Goal: Task Accomplishment & Management: Use online tool/utility

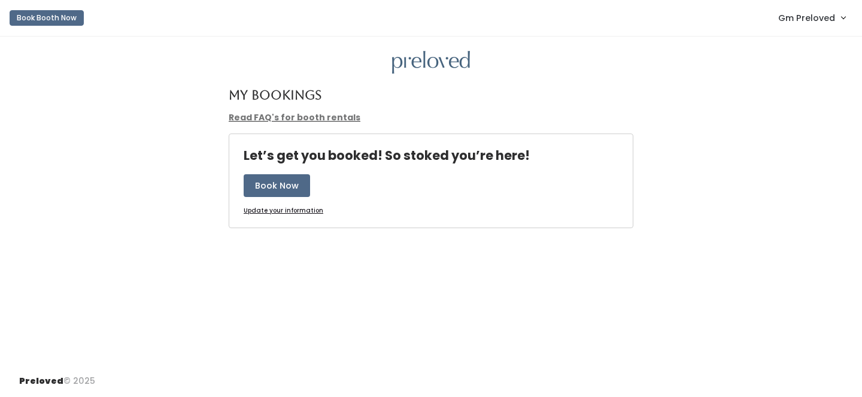
click at [803, 24] on span "Gm Preloved" at bounding box center [806, 17] width 57 height 13
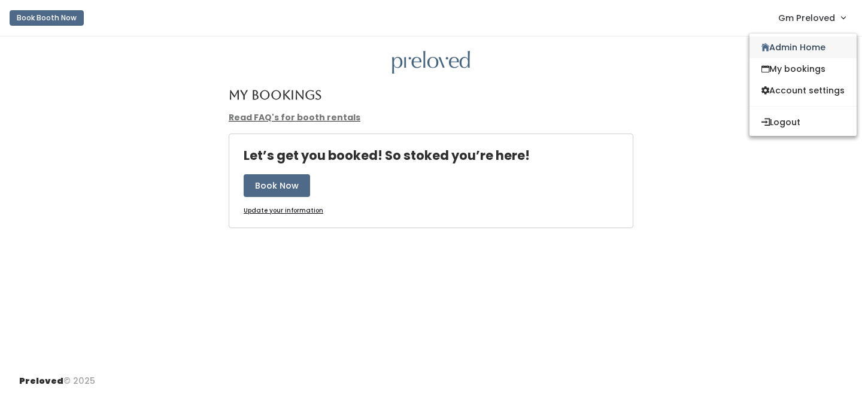
click at [803, 42] on link "Admin Home" at bounding box center [802, 48] width 107 height 22
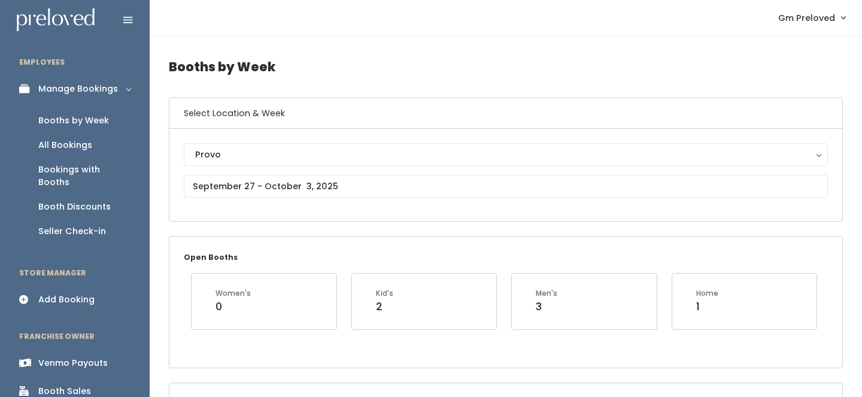
click at [96, 357] on div "Venmo Payouts" at bounding box center [72, 363] width 69 height 13
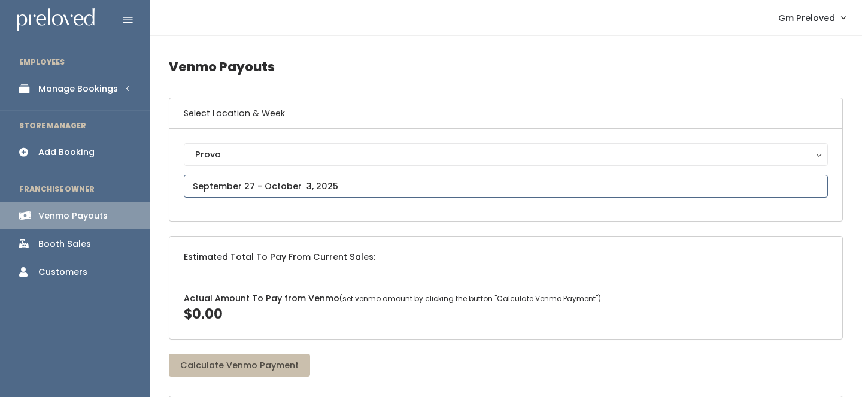
click at [266, 190] on input "text" at bounding box center [506, 186] width 644 height 23
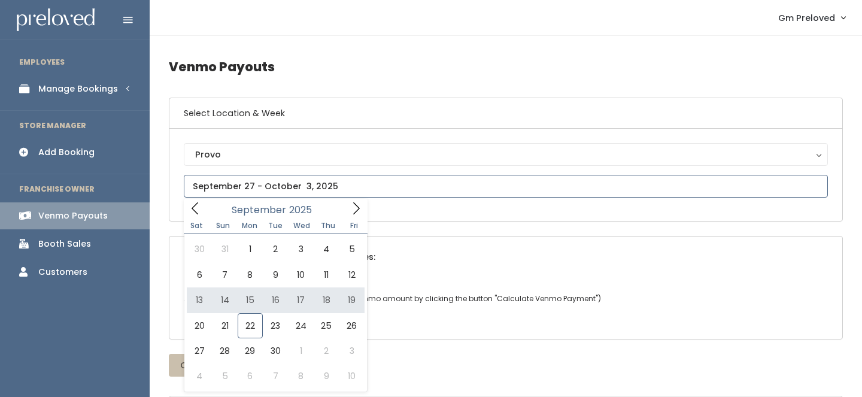
type input "September 13 to September 19"
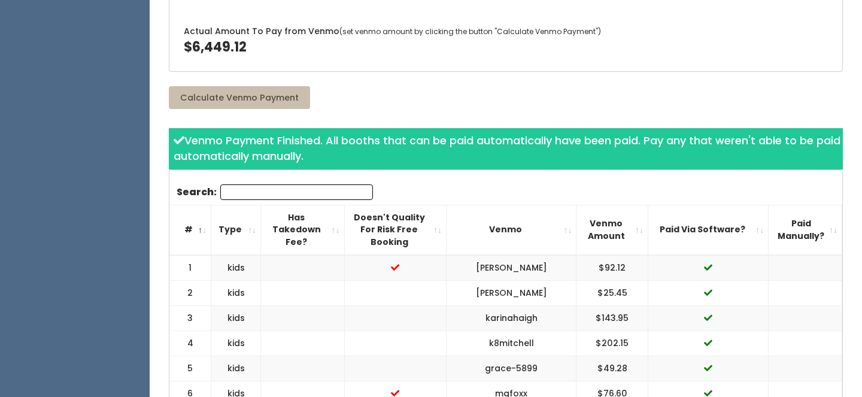
scroll to position [290, 0]
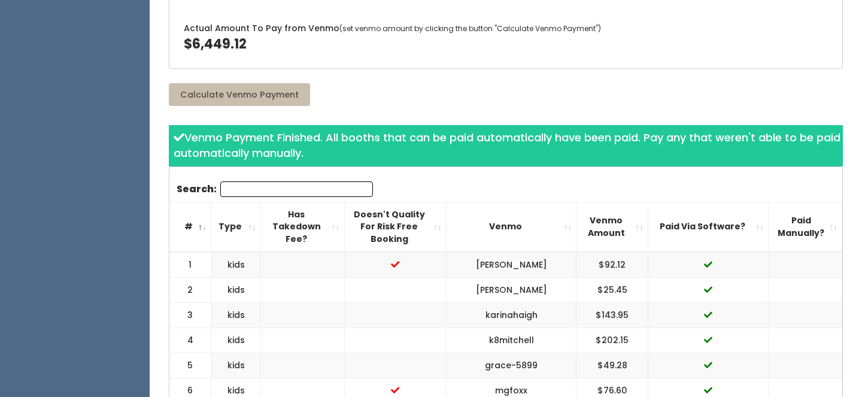
click at [755, 230] on th "Paid Via Software?" at bounding box center [708, 227] width 120 height 50
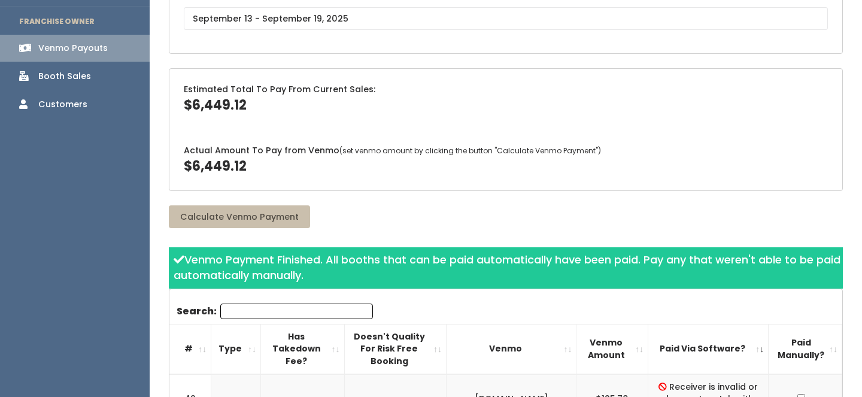
scroll to position [104, 0]
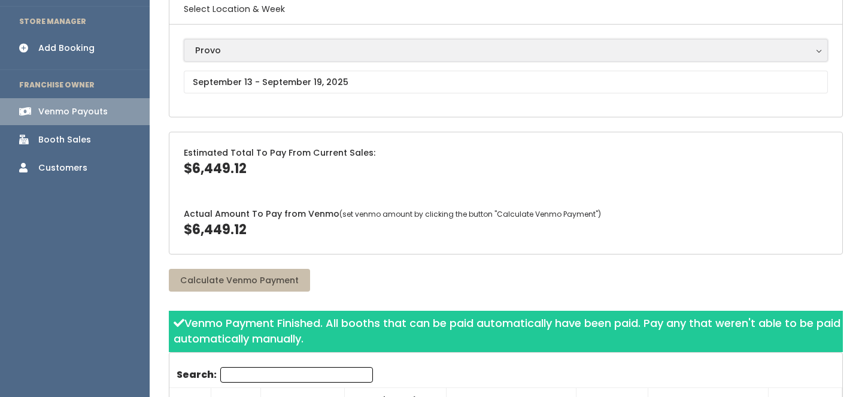
click at [232, 45] on div "Provo" at bounding box center [505, 50] width 621 height 13
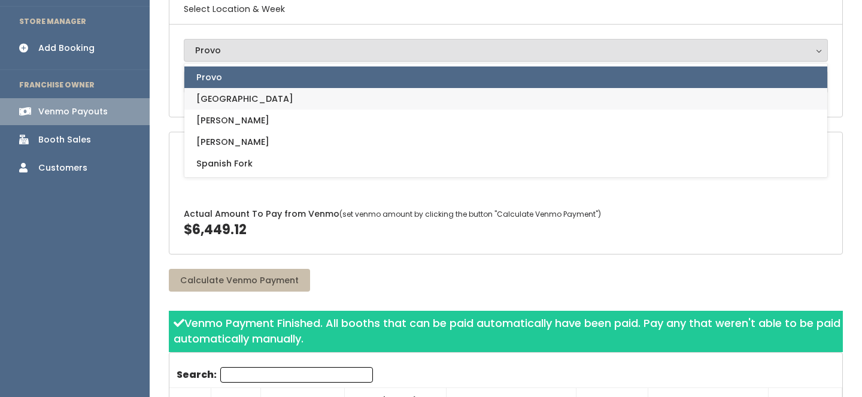
click at [232, 107] on link "Houston" at bounding box center [505, 99] width 643 height 22
select select "5"
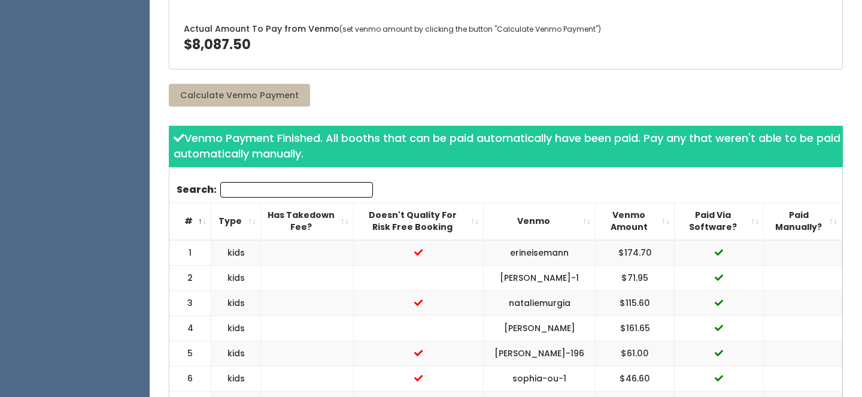
scroll to position [300, 0]
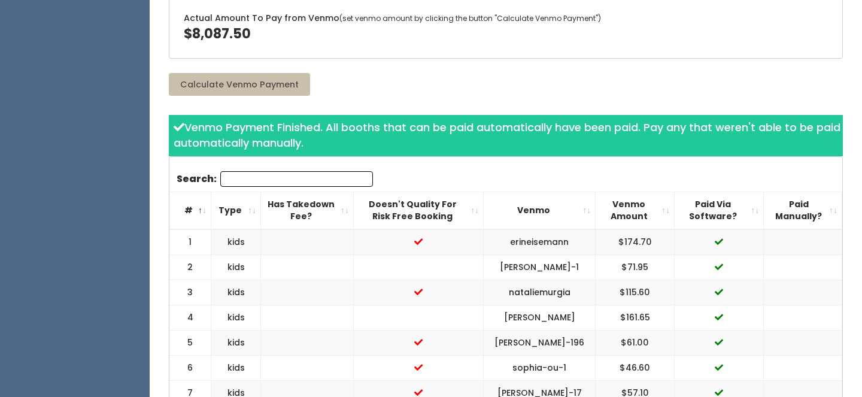
click at [756, 211] on th "Paid Via Software?" at bounding box center [718, 210] width 89 height 38
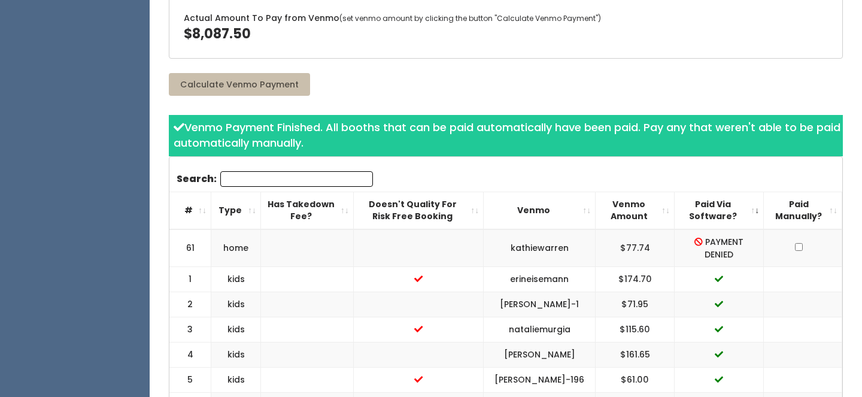
click at [190, 252] on td "61" at bounding box center [190, 248] width 42 height 38
click at [627, 251] on td "$77.74" at bounding box center [634, 248] width 79 height 38
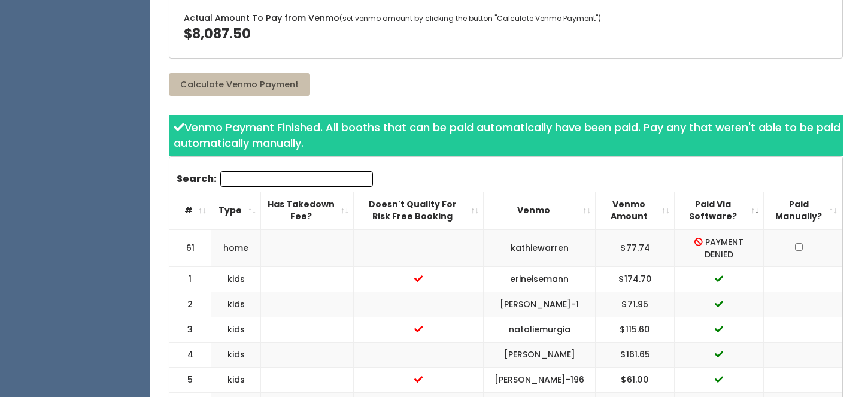
click at [627, 251] on td "$77.74" at bounding box center [634, 248] width 79 height 38
copy "$77.74"
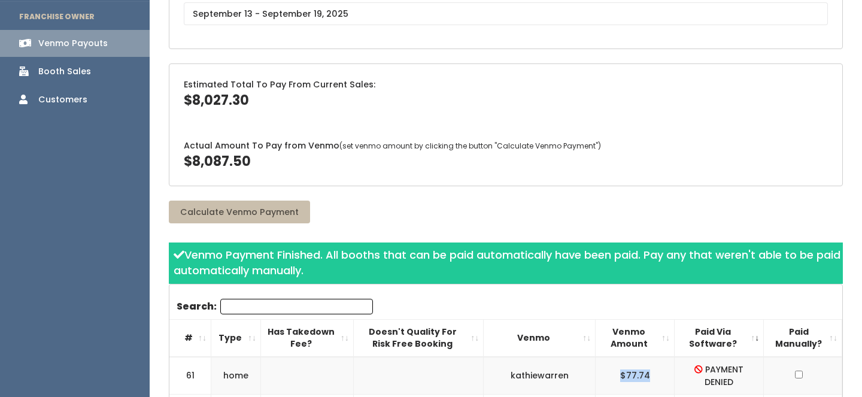
scroll to position [110, 0]
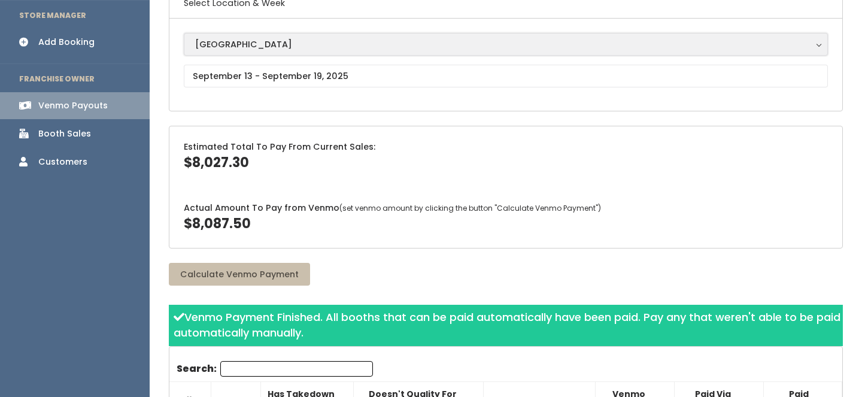
click at [257, 49] on div "[GEOGRAPHIC_DATA]" at bounding box center [505, 44] width 621 height 13
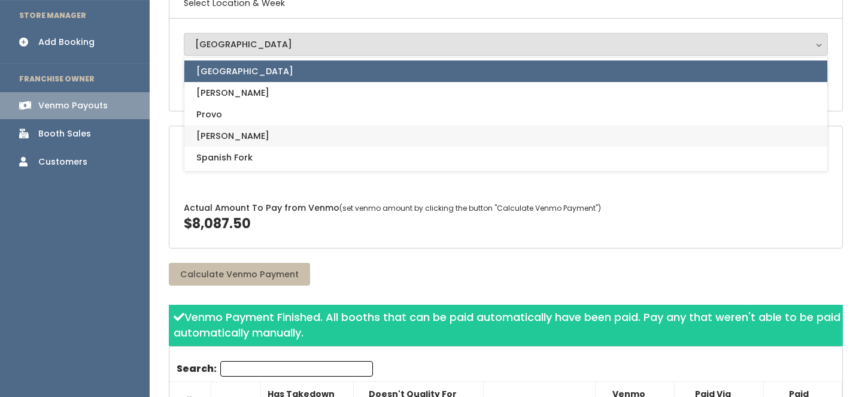
click at [227, 135] on link "[PERSON_NAME]" at bounding box center [505, 136] width 643 height 22
select select "3"
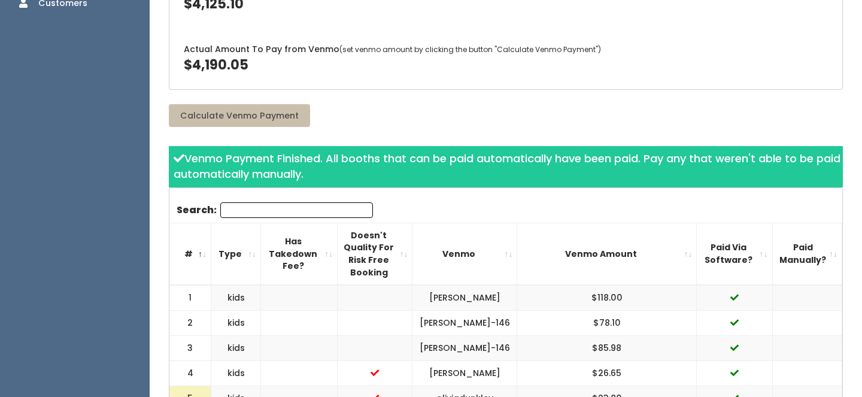
scroll to position [303, 0]
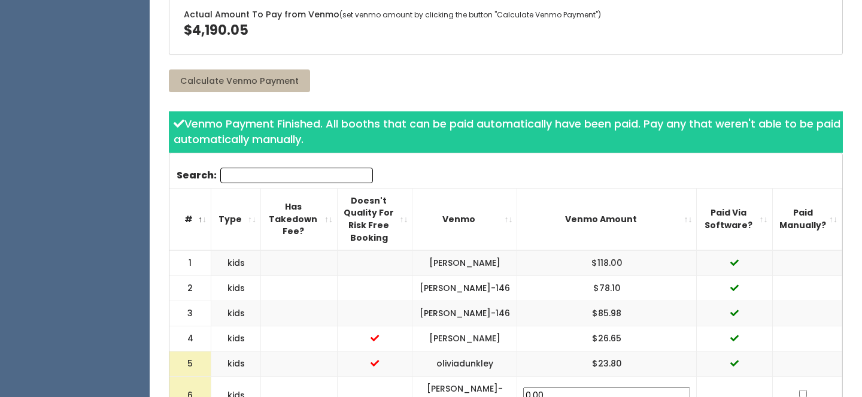
click at [750, 203] on th "Paid Via Software?" at bounding box center [734, 219] width 75 height 62
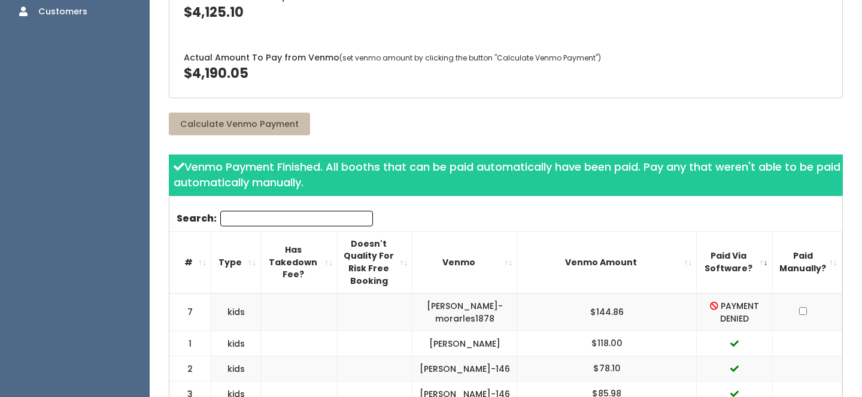
scroll to position [261, 0]
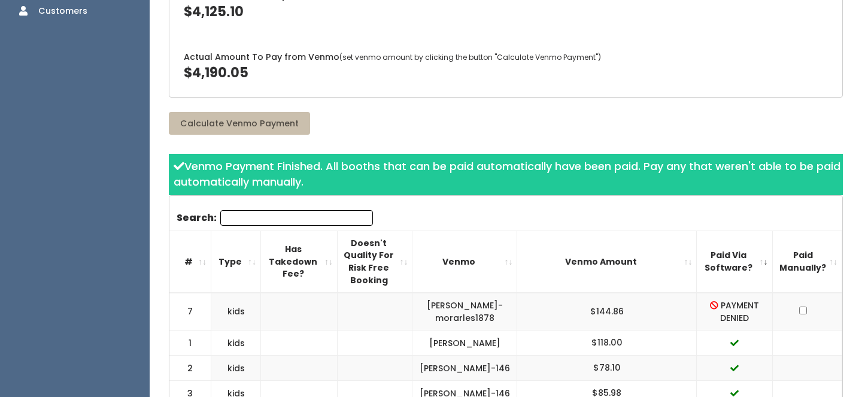
click at [627, 293] on td "$144.86" at bounding box center [607, 312] width 180 height 38
copy "$144.86"
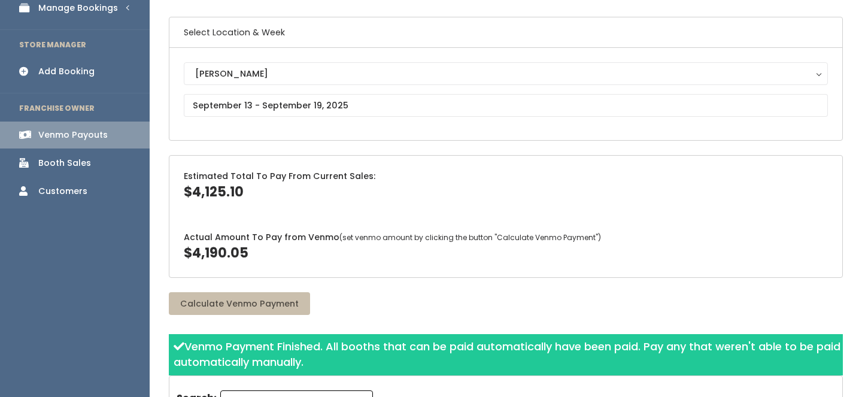
scroll to position [6, 0]
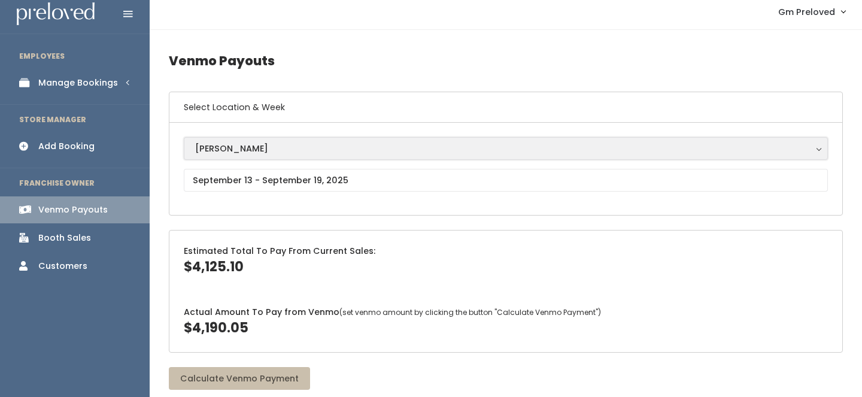
click at [235, 137] on button "[PERSON_NAME]" at bounding box center [506, 148] width 644 height 23
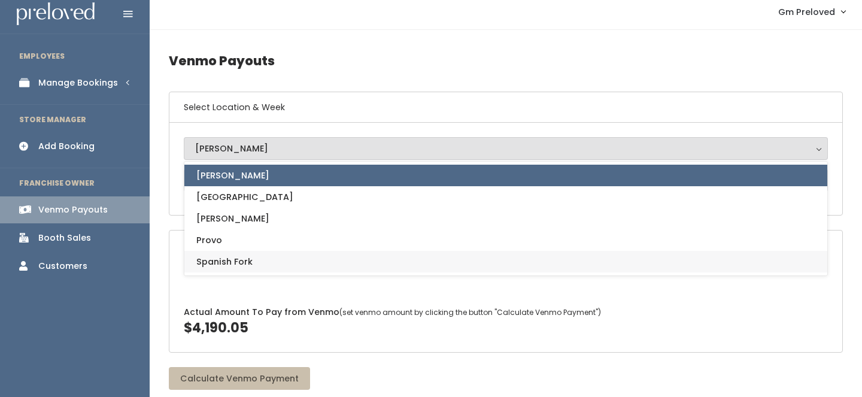
click at [242, 262] on span "Spanish Fork" at bounding box center [224, 261] width 56 height 13
select select "2"
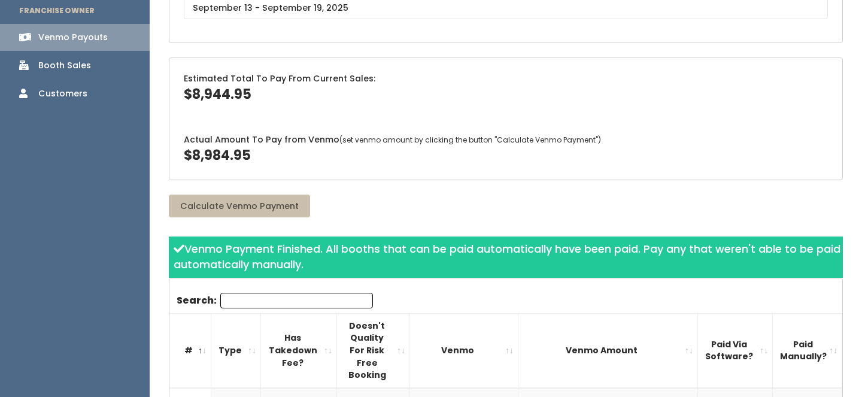
scroll to position [190, 0]
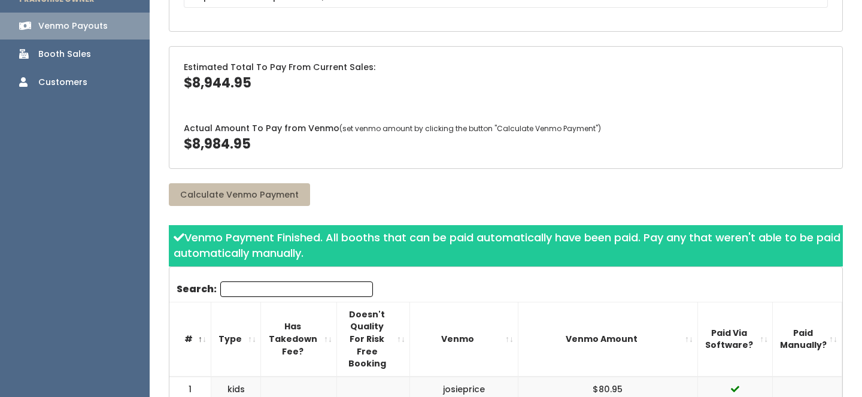
click at [758, 323] on th "Paid Via Software?" at bounding box center [734, 339] width 75 height 74
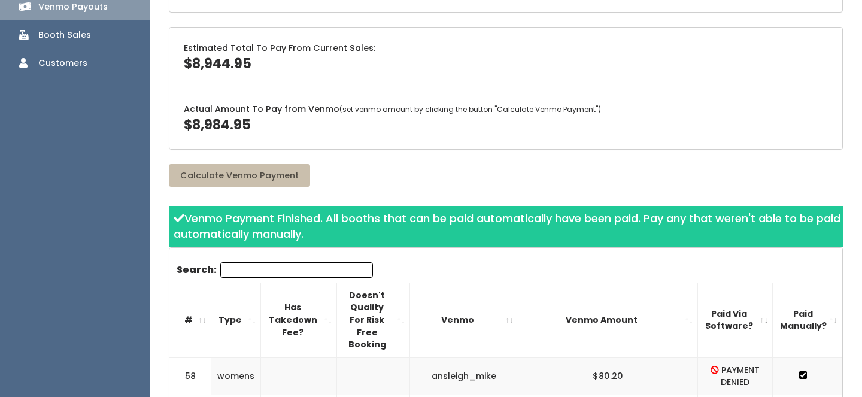
scroll to position [211, 0]
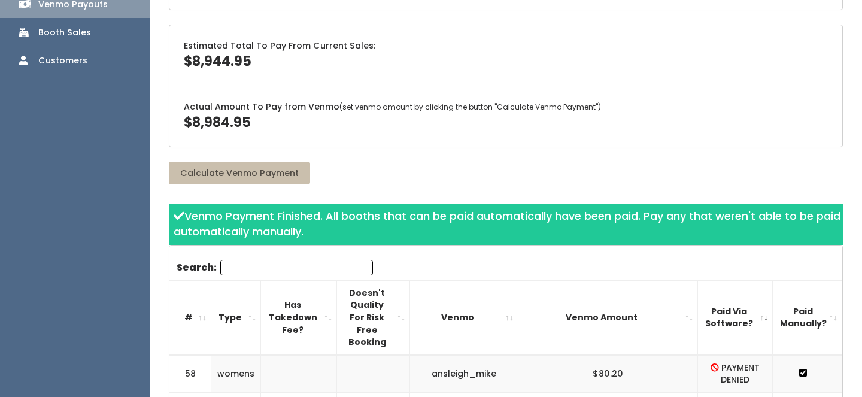
click at [616, 355] on td "$80.20" at bounding box center [608, 374] width 180 height 38
click at [618, 355] on td "$80.20" at bounding box center [608, 374] width 180 height 38
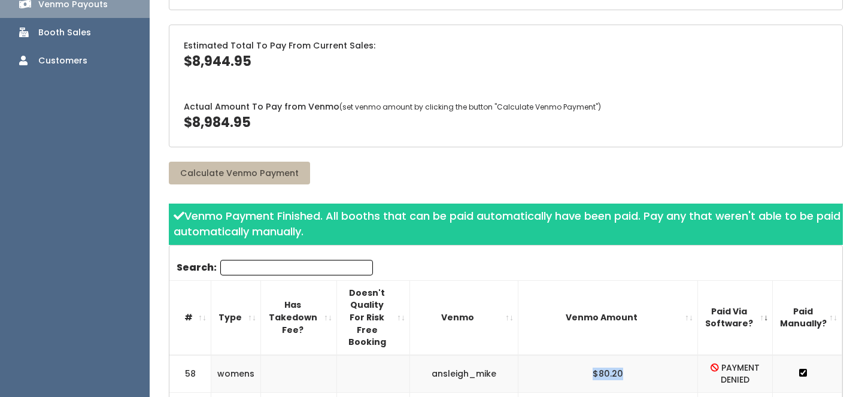
copy "$80.20"
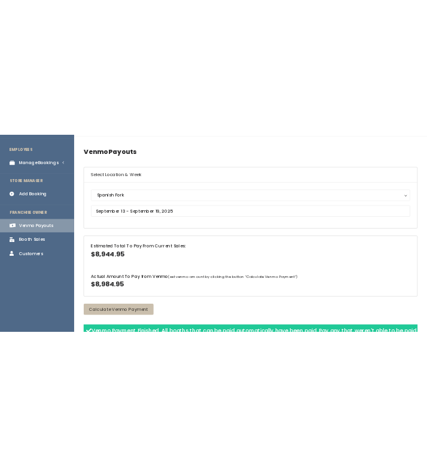
scroll to position [16, 0]
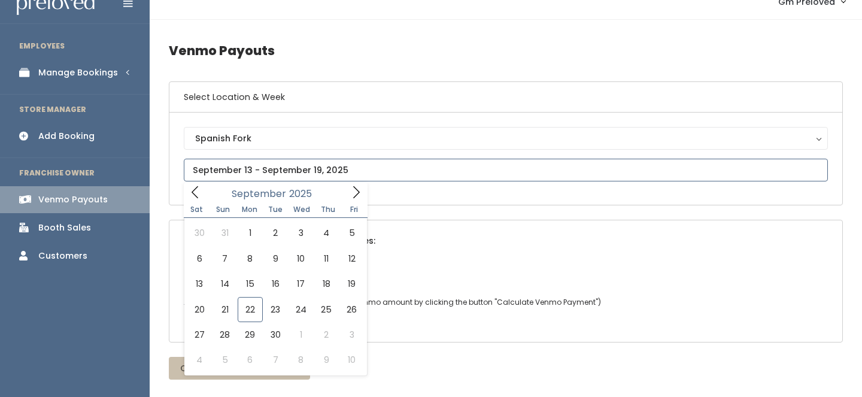
click at [259, 165] on input "text" at bounding box center [506, 170] width 644 height 23
